Goal: Task Accomplishment & Management: Use online tool/utility

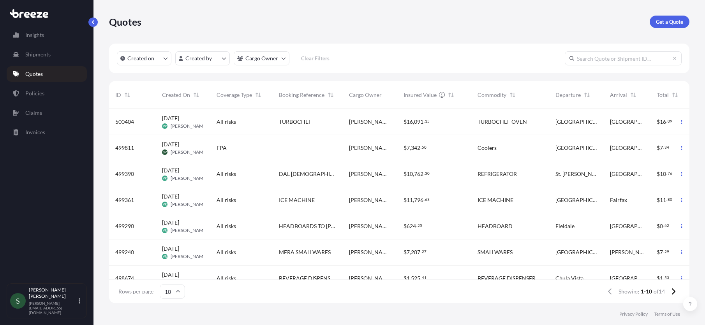
scroll to position [193, 574]
click at [51, 97] on link "Policies" at bounding box center [47, 94] width 80 height 16
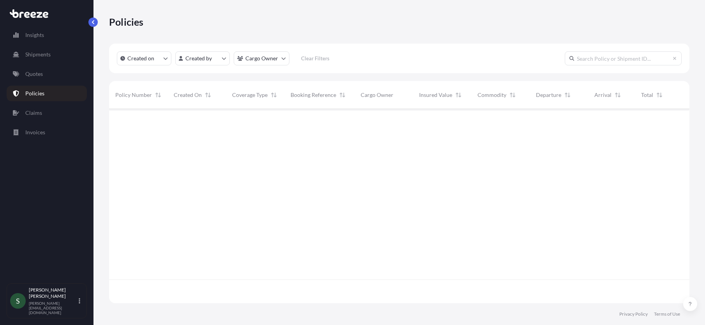
scroll to position [193, 574]
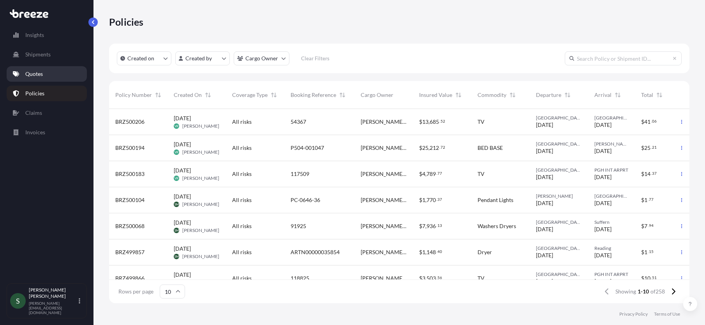
click at [47, 74] on link "Quotes" at bounding box center [47, 74] width 80 height 16
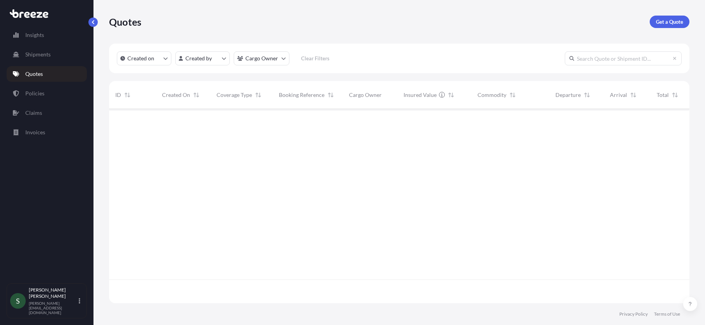
scroll to position [193, 574]
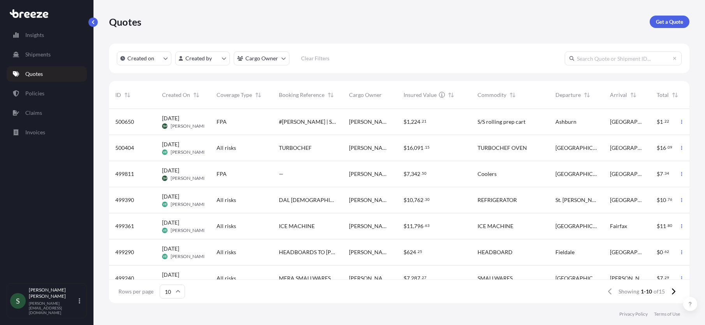
click at [261, 124] on div "FPA" at bounding box center [241, 122] width 50 height 8
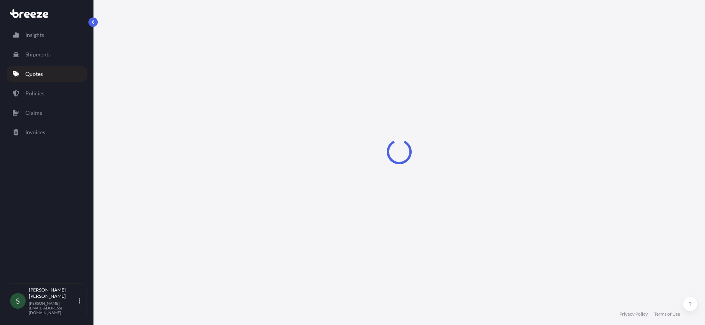
select select "Road"
select select "1"
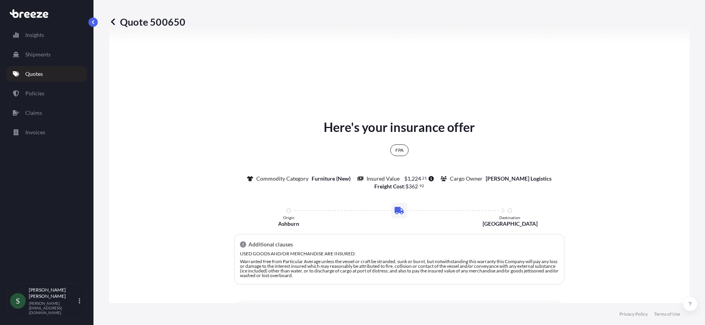
scroll to position [488, 0]
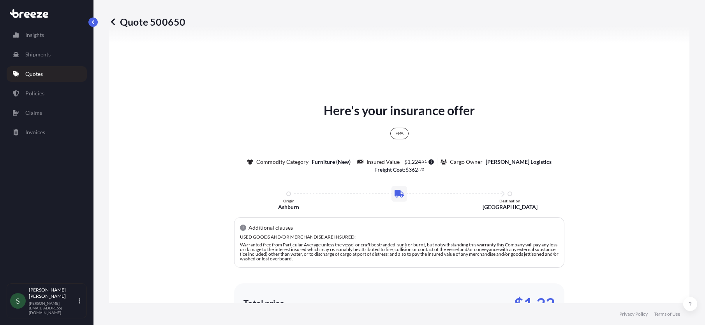
type input "[STREET_ADDRESS]"
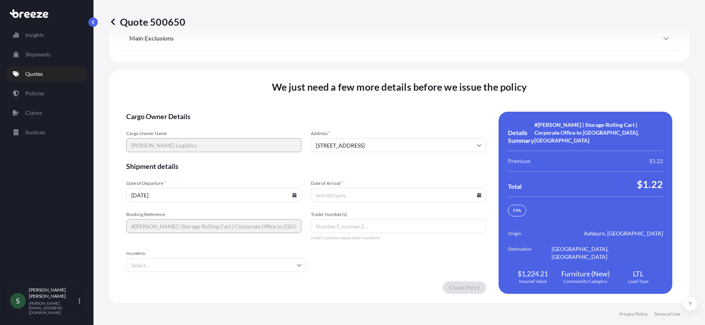
scroll to position [1100, 0]
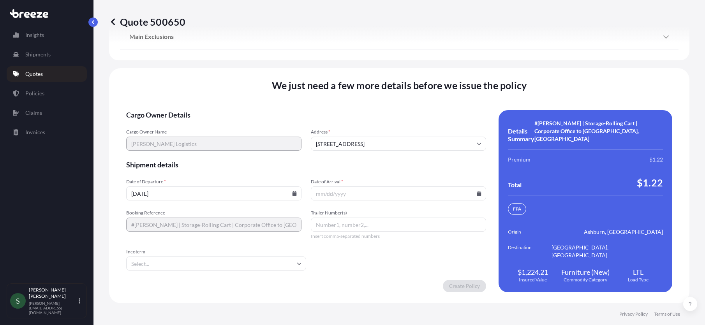
click at [477, 193] on icon at bounding box center [479, 193] width 4 height 5
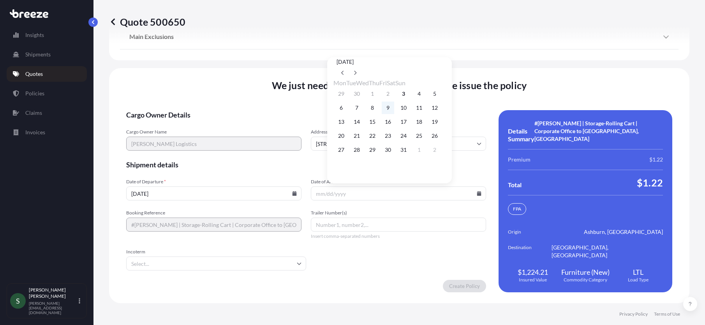
click at [394, 109] on button "9" at bounding box center [387, 108] width 12 height 12
type input "[DATE]"
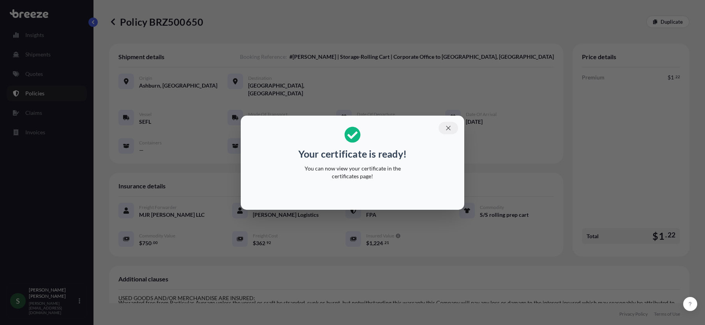
click at [445, 126] on icon "button" at bounding box center [448, 128] width 7 height 7
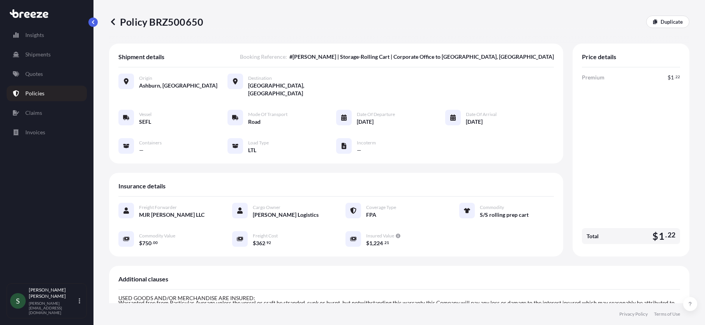
drag, startPoint x: 387, startPoint y: 113, endPoint x: 347, endPoint y: 112, distance: 40.1
click at [347, 112] on div "Date of Departure [DATE]" at bounding box center [365, 118] width 59 height 16
click at [315, 111] on div "Vessel SEFL Mode of Transport Road Date of Departure [DATE] Date of Arrival [DA…" at bounding box center [335, 132] width 435 height 44
drag, startPoint x: 385, startPoint y: 114, endPoint x: 355, endPoint y: 115, distance: 29.2
click at [357, 118] on div "[DATE]" at bounding box center [376, 122] width 38 height 8
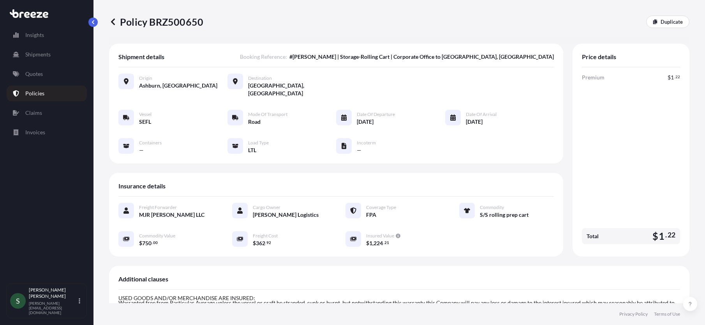
click at [364, 118] on span "[DATE]" at bounding box center [365, 122] width 17 height 8
drag, startPoint x: 385, startPoint y: 114, endPoint x: 351, endPoint y: 114, distance: 34.6
click at [351, 114] on div "Date of Departure [DATE]" at bounding box center [365, 118] width 59 height 16
click at [359, 118] on span "[DATE]" at bounding box center [365, 122] width 17 height 8
click at [364, 118] on span "[DATE]" at bounding box center [365, 122] width 17 height 8
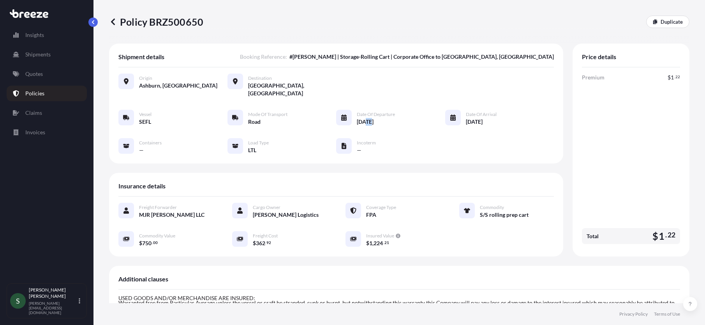
click at [364, 118] on span "[DATE]" at bounding box center [365, 122] width 17 height 8
click at [386, 120] on div "Vessel SEFL Mode of Transport Road Date of Departure [DATE] Date of Arrival [DA…" at bounding box center [335, 132] width 435 height 44
click at [366, 118] on span "[DATE]" at bounding box center [365, 122] width 17 height 8
click at [412, 148] on div "Origin [GEOGRAPHIC_DATA], [GEOGRAPHIC_DATA] Destination [GEOGRAPHIC_DATA], [GEO…" at bounding box center [335, 117] width 435 height 101
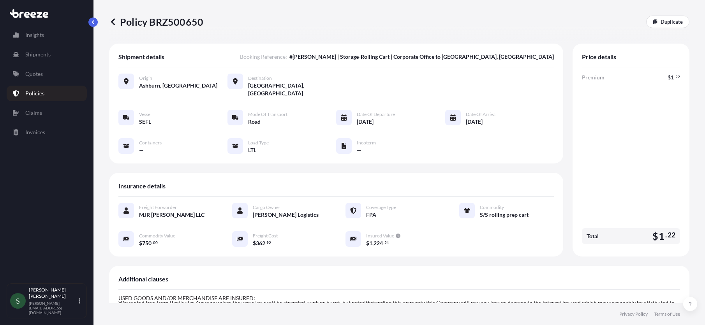
click at [353, 114] on div "Date of Departure [DATE]" at bounding box center [365, 118] width 59 height 16
click at [363, 118] on span "[DATE]" at bounding box center [365, 122] width 17 height 8
click at [186, 23] on p "Policy BRZ500650" at bounding box center [156, 22] width 94 height 12
click at [183, 14] on div "Policy BRZ500650 Duplicate" at bounding box center [399, 22] width 580 height 44
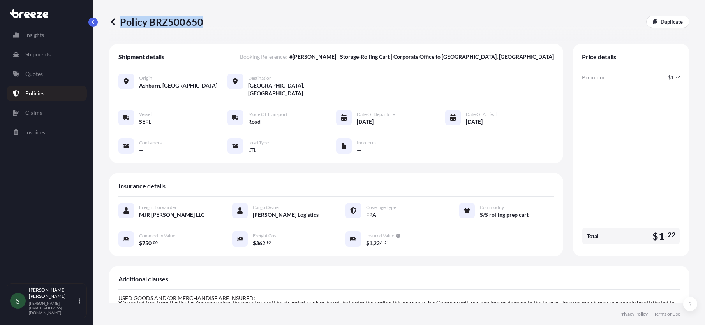
drag, startPoint x: 207, startPoint y: 22, endPoint x: 121, endPoint y: 22, distance: 85.6
click at [121, 22] on div "Policy BRZ500650 Duplicate" at bounding box center [399, 22] width 580 height 12
copy p "Policy BRZ500650"
